Goal: Task Accomplishment & Management: Manage account settings

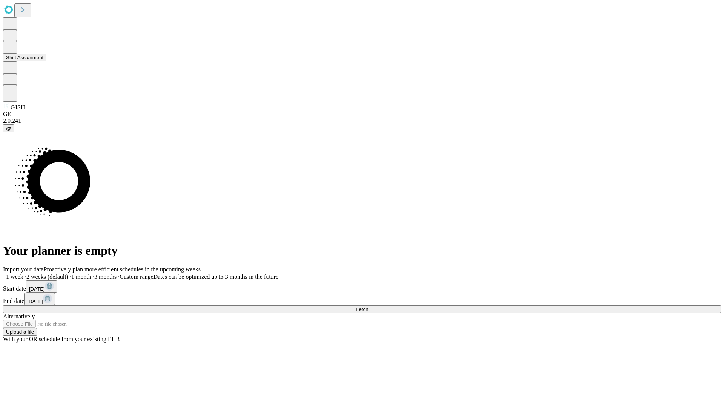
click at [46, 61] on button "Shift Assignment" at bounding box center [24, 58] width 43 height 8
